Goal: Information Seeking & Learning: Learn about a topic

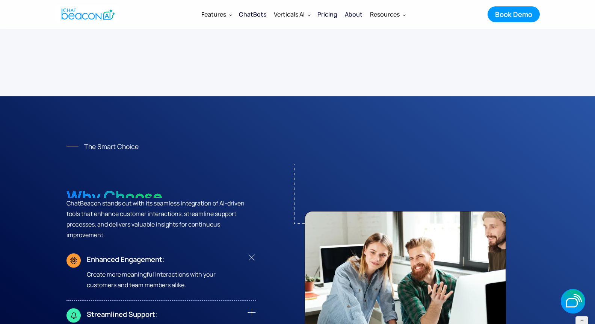
scroll to position [2822, 0]
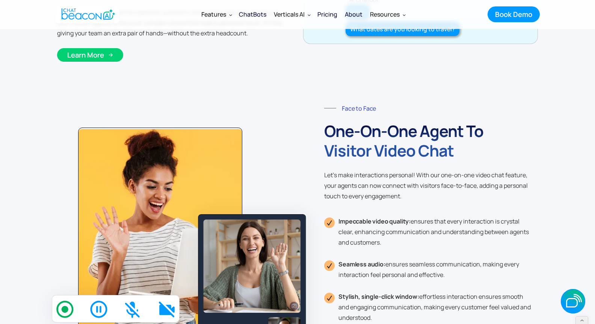
scroll to position [1787, 0]
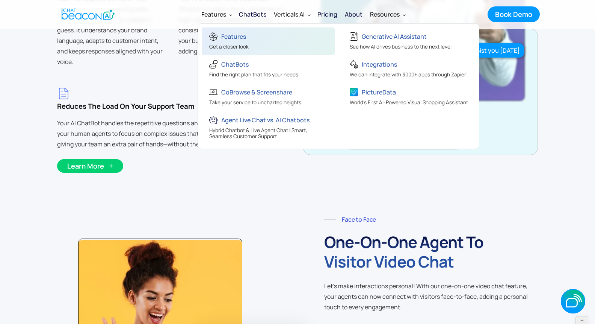
click at [229, 41] on div "Features" at bounding box center [233, 36] width 25 height 11
click at [241, 36] on div "Features" at bounding box center [233, 36] width 25 height 11
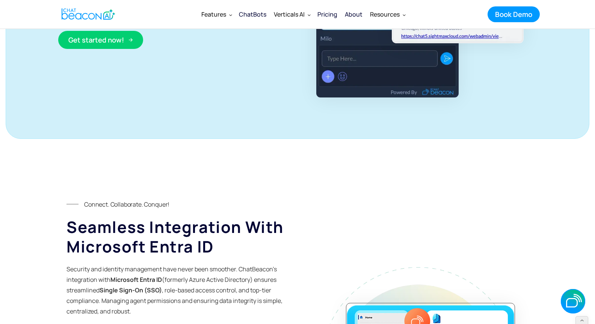
scroll to position [2848, 0]
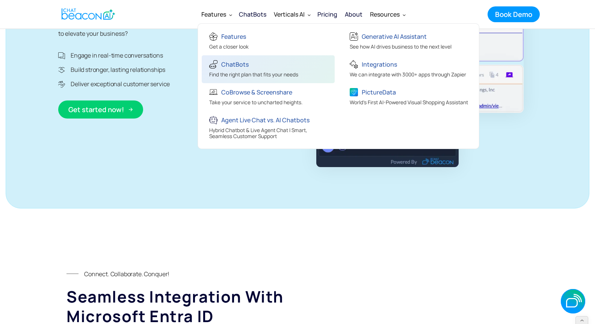
click at [231, 57] on link "ChatBots Find the right plan that fits your needs" at bounding box center [268, 69] width 133 height 28
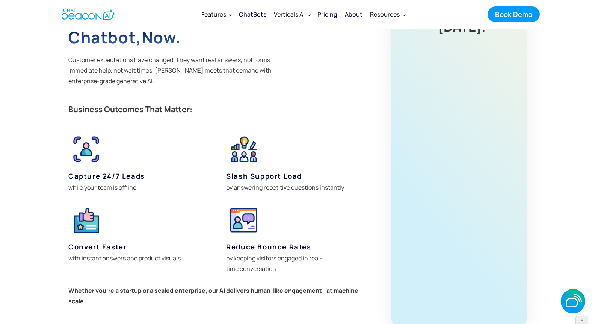
scroll to position [398, 0]
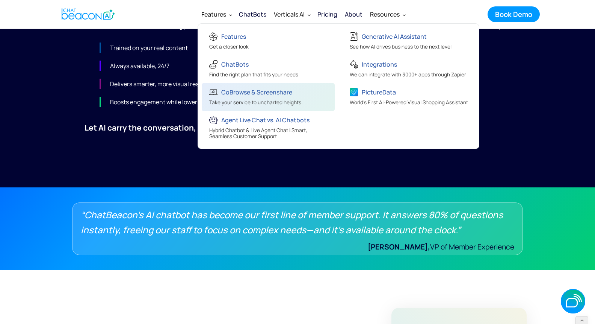
click at [230, 88] on div "CoBrowse & Screenshare" at bounding box center [256, 92] width 71 height 11
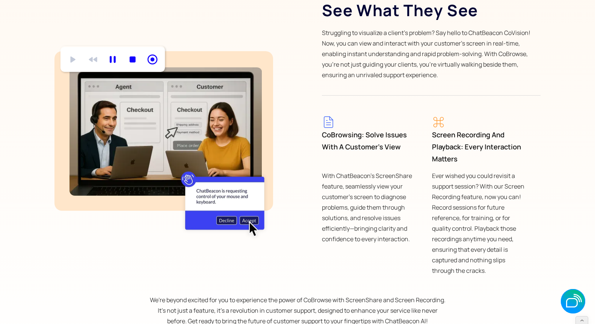
scroll to position [1625, 0]
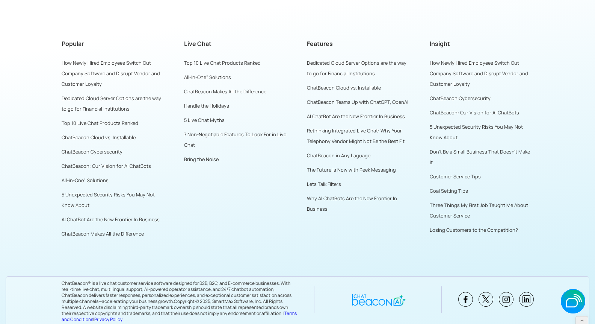
scroll to position [2426, 0]
